Goal: Use online tool/utility: Use online tool/utility

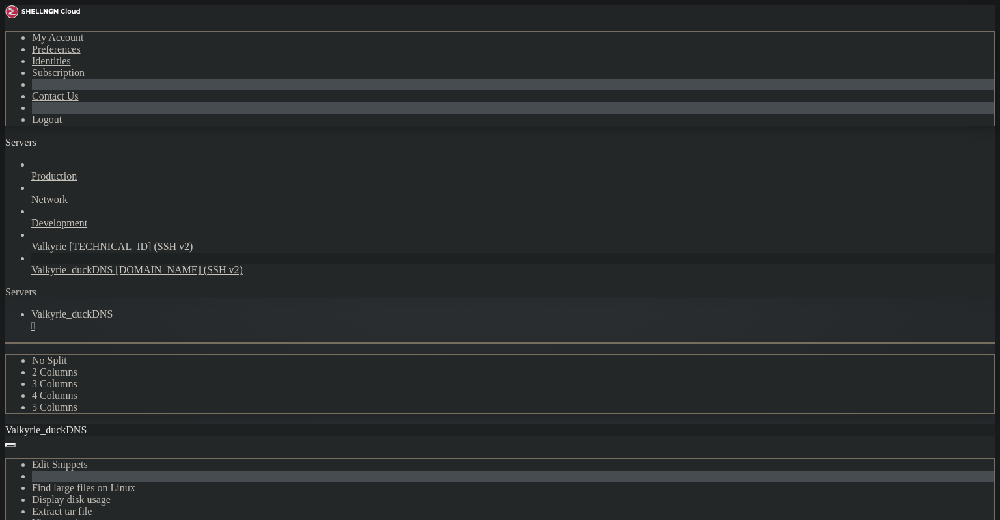
drag, startPoint x: 135, startPoint y: 688, endPoint x: -3, endPoint y: 652, distance: 141.8
drag, startPoint x: 201, startPoint y: 716, endPoint x: 236, endPoint y: 712, distance: 35.3
drag, startPoint x: 254, startPoint y: 716, endPoint x: 8, endPoint y: 654, distance: 253.9
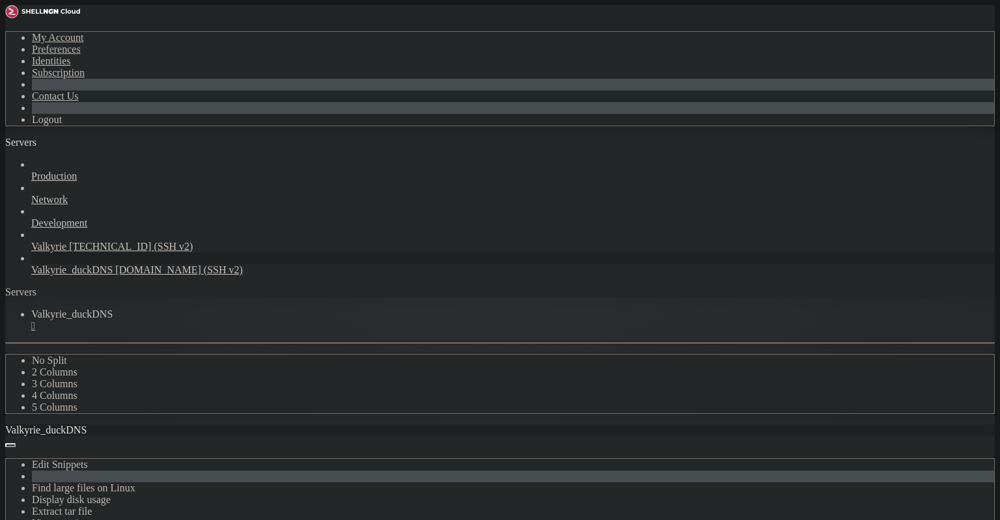
drag, startPoint x: 259, startPoint y: 714, endPoint x: 31, endPoint y: 645, distance: 238.3
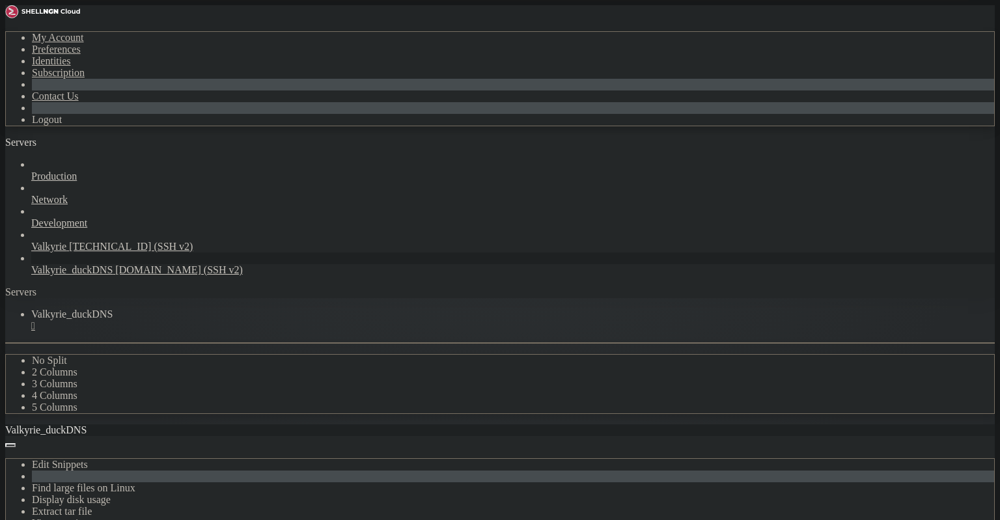
drag, startPoint x: 249, startPoint y: 932, endPoint x: 34, endPoint y: 897, distance: 217.8
